Goal: Task Accomplishment & Management: Manage account settings

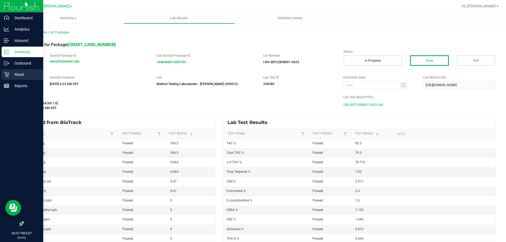
click at [24, 74] on p "Retail" at bounding box center [25, 74] width 32 height 6
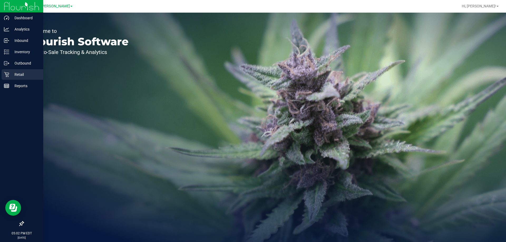
click at [23, 74] on p "Retail" at bounding box center [25, 74] width 32 height 6
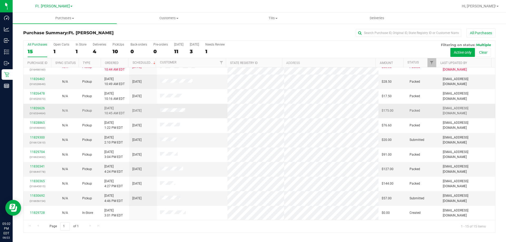
scroll to position [66, 0]
click at [42, 194] on link "11830692" at bounding box center [37, 196] width 15 height 4
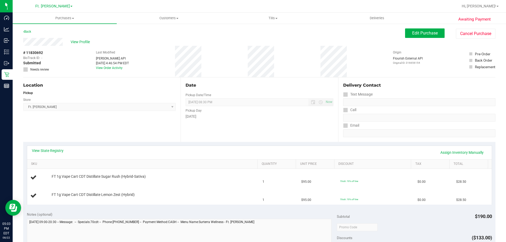
scroll to position [79, 0]
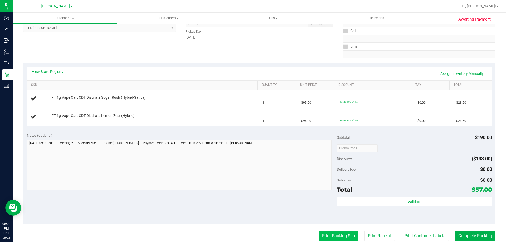
click at [343, 238] on button "Print Packing Slip" at bounding box center [338, 236] width 40 height 10
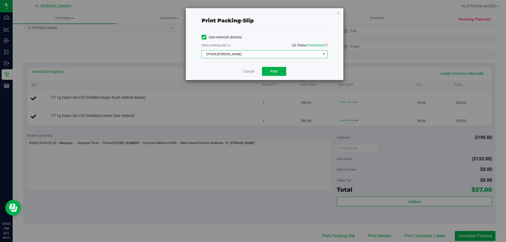
click at [285, 57] on span "EPSON-BEN-KING" at bounding box center [261, 54] width 119 height 7
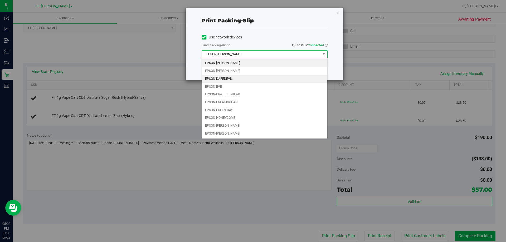
click at [226, 79] on li "EPSON-DAREDEVIL" at bounding box center [264, 79] width 125 height 8
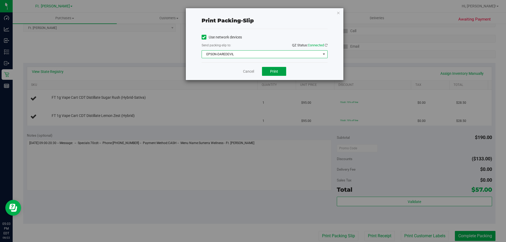
click at [283, 69] on button "Print" at bounding box center [274, 71] width 24 height 9
click at [338, 15] on icon "button" at bounding box center [338, 12] width 4 height 6
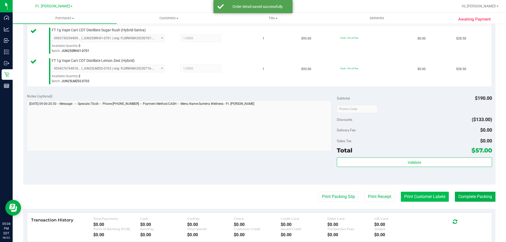
scroll to position [184, 0]
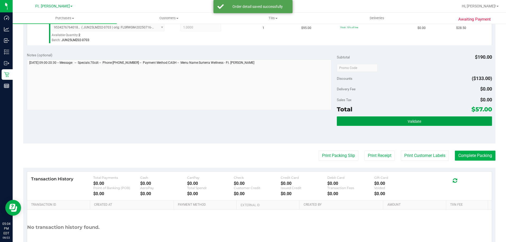
click at [422, 120] on button "Validate" at bounding box center [414, 120] width 155 height 9
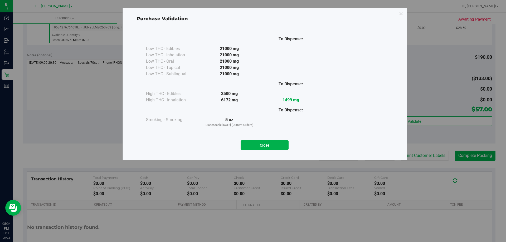
click at [270, 140] on div "Close" at bounding box center [265, 143] width 240 height 13
click at [274, 142] on button "Close" at bounding box center [264, 144] width 48 height 9
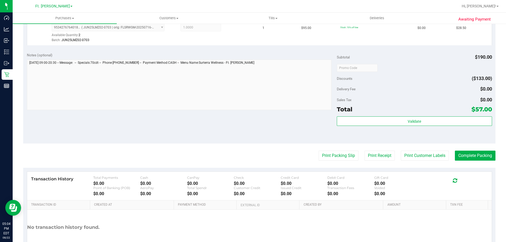
scroll to position [219, 0]
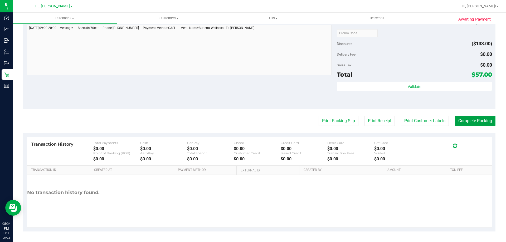
click at [465, 120] on button "Complete Packing" at bounding box center [475, 121] width 41 height 10
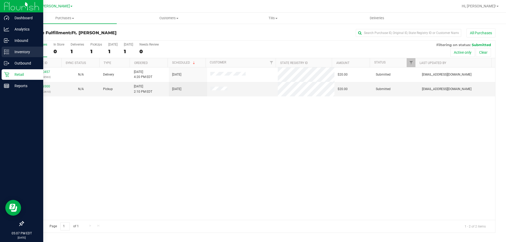
click at [22, 57] on div "Inventory" at bounding box center [23, 52] width 42 height 11
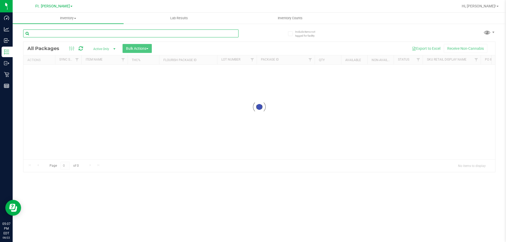
click at [105, 33] on input "text" at bounding box center [130, 34] width 215 height 8
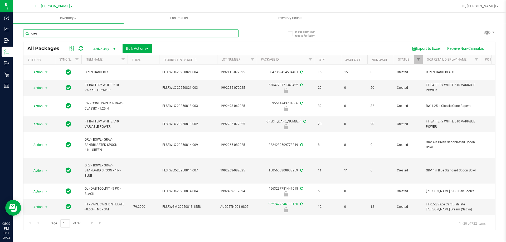
type input "cream"
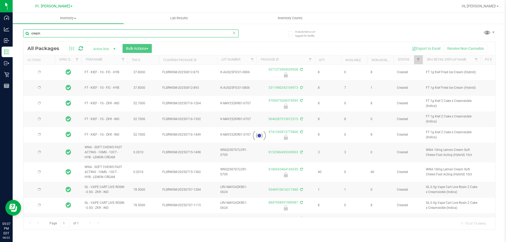
type input "2026-07-07"
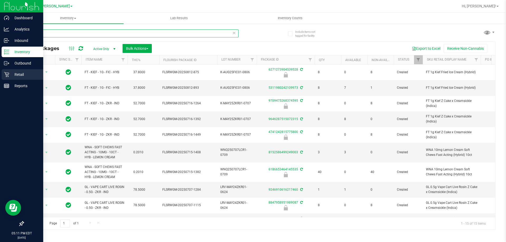
type input "cream"
click at [20, 70] on div "Retail" at bounding box center [23, 74] width 42 height 11
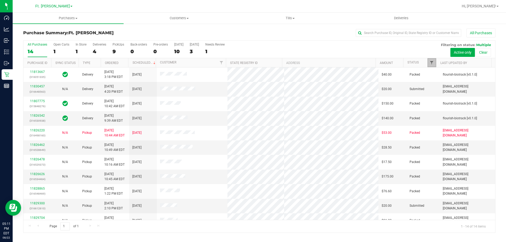
click at [430, 61] on span "Filter" at bounding box center [431, 63] width 4 height 4
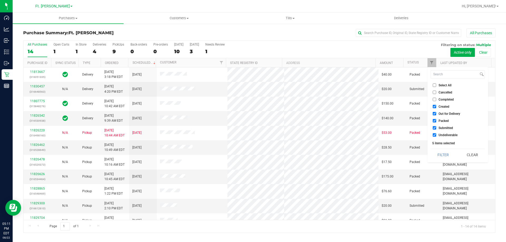
click at [434, 122] on input "Packed" at bounding box center [434, 120] width 3 height 3
checkbox input "false"
click at [439, 155] on button "Filter" at bounding box center [442, 155] width 25 height 12
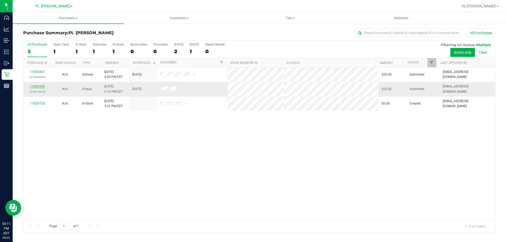
click at [41, 86] on link "11829300" at bounding box center [37, 87] width 15 height 4
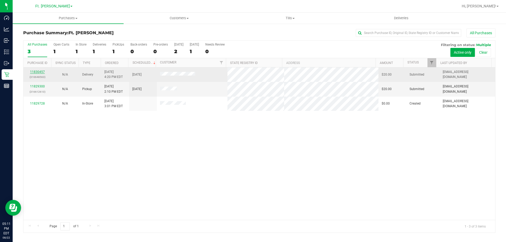
click at [37, 71] on link "11830457" at bounding box center [37, 72] width 15 height 4
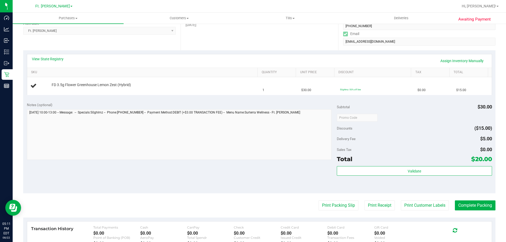
scroll to position [132, 0]
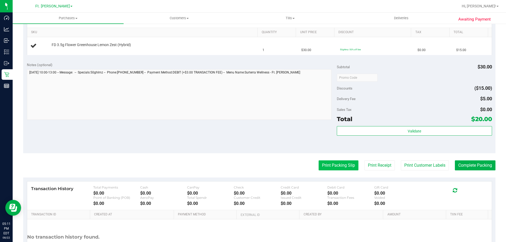
click at [338, 167] on button "Print Packing Slip" at bounding box center [338, 165] width 40 height 10
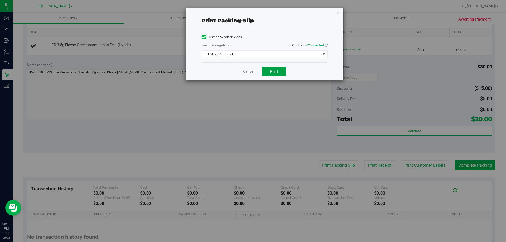
click at [279, 72] on button "Print" at bounding box center [274, 71] width 24 height 9
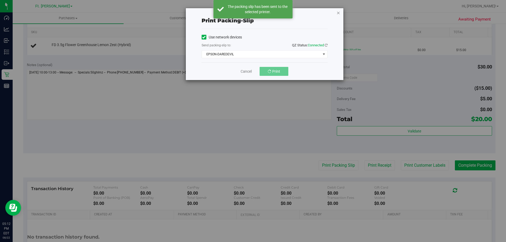
click at [338, 13] on icon "button" at bounding box center [338, 12] width 4 height 6
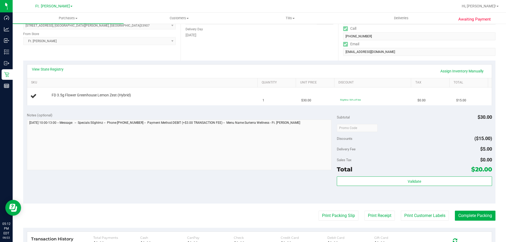
scroll to position [158, 0]
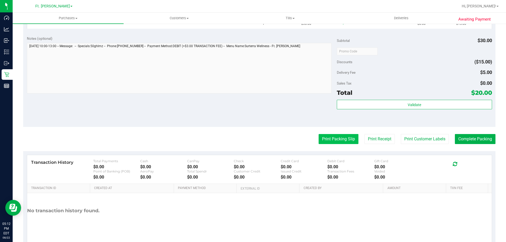
click at [348, 137] on button "Print Packing Slip" at bounding box center [338, 139] width 40 height 10
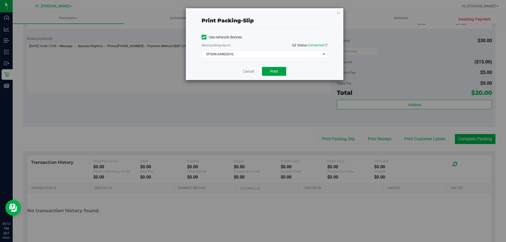
click at [277, 73] on button "Print" at bounding box center [274, 71] width 24 height 9
